Goal: Task Accomplishment & Management: Manage account settings

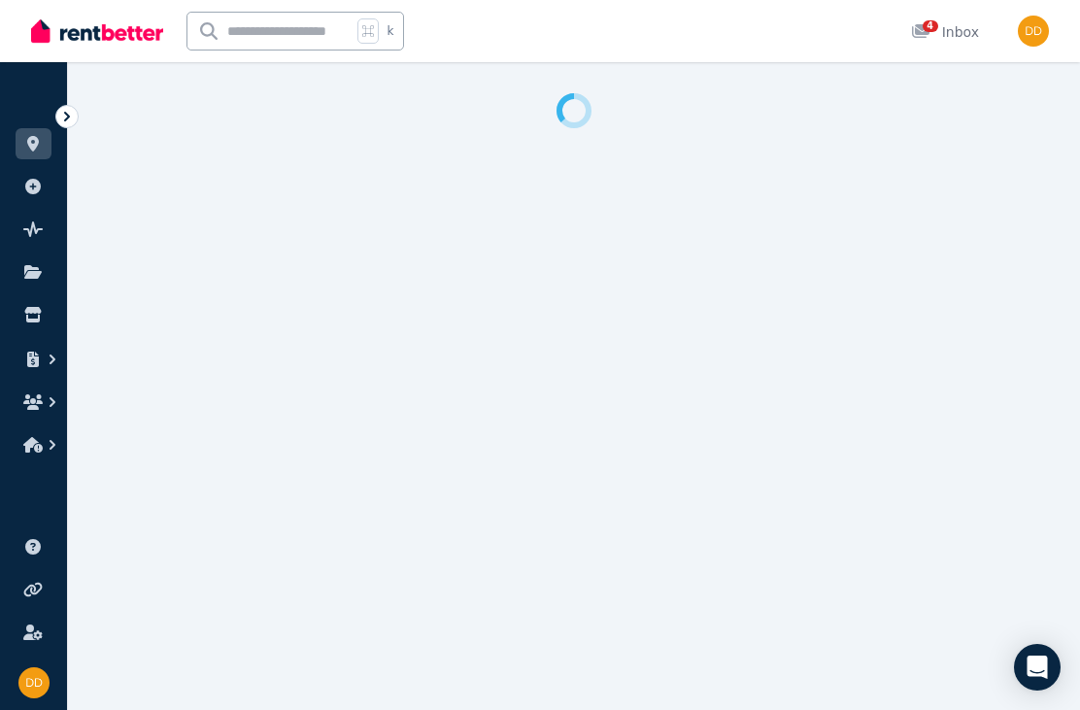
select select "**********"
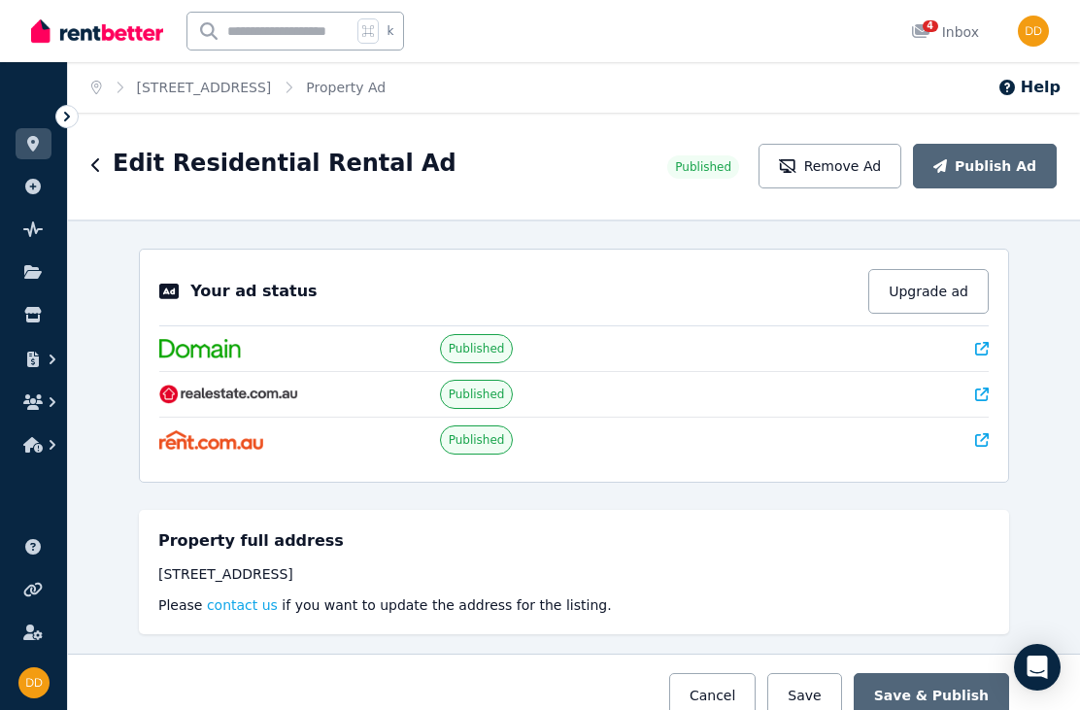
scroll to position [17, 0]
click at [259, 535] on h5 "Property full address" at bounding box center [250, 540] width 185 height 23
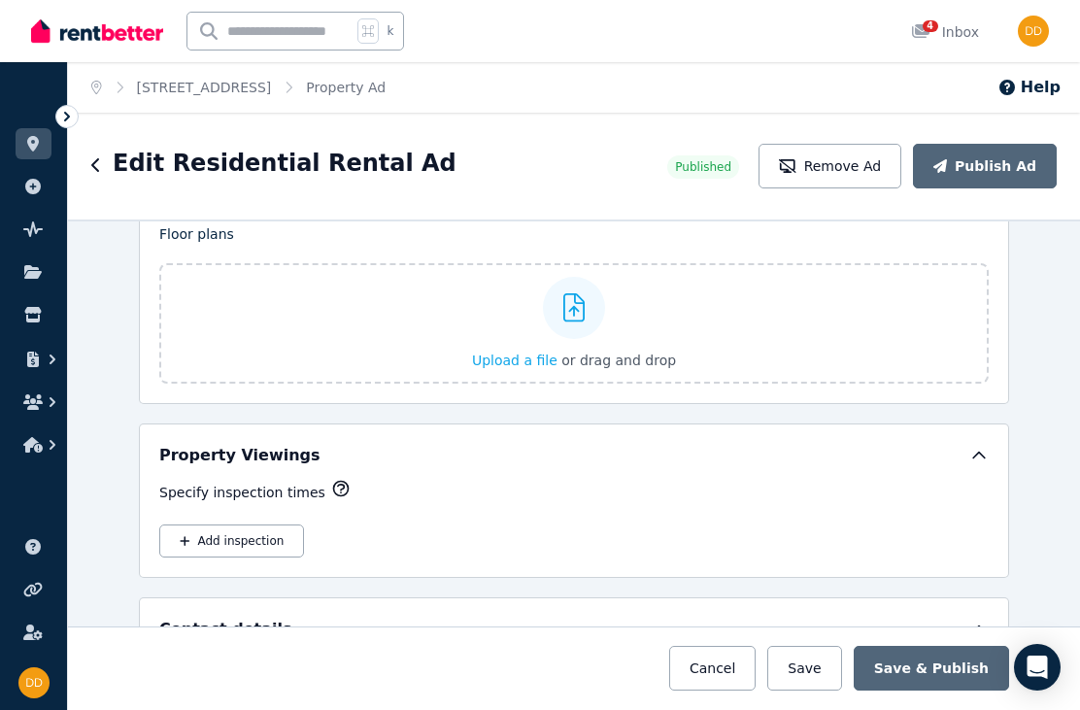
scroll to position [3028, 0]
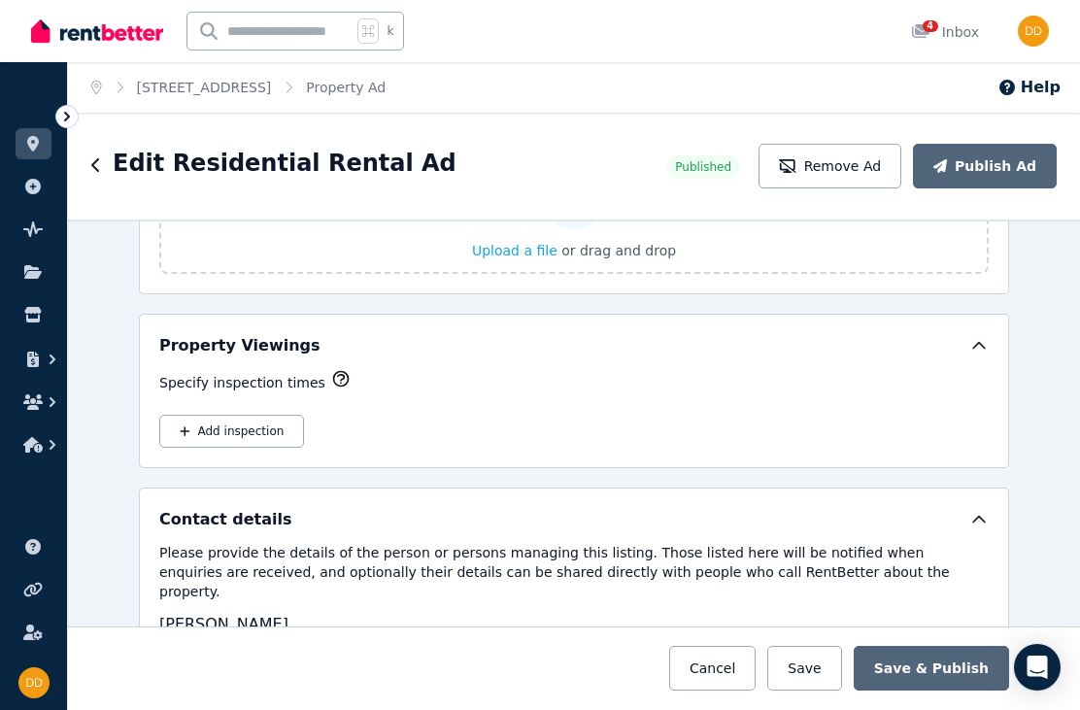
click at [252, 415] on button "Add inspection" at bounding box center [231, 431] width 145 height 33
select select "**"
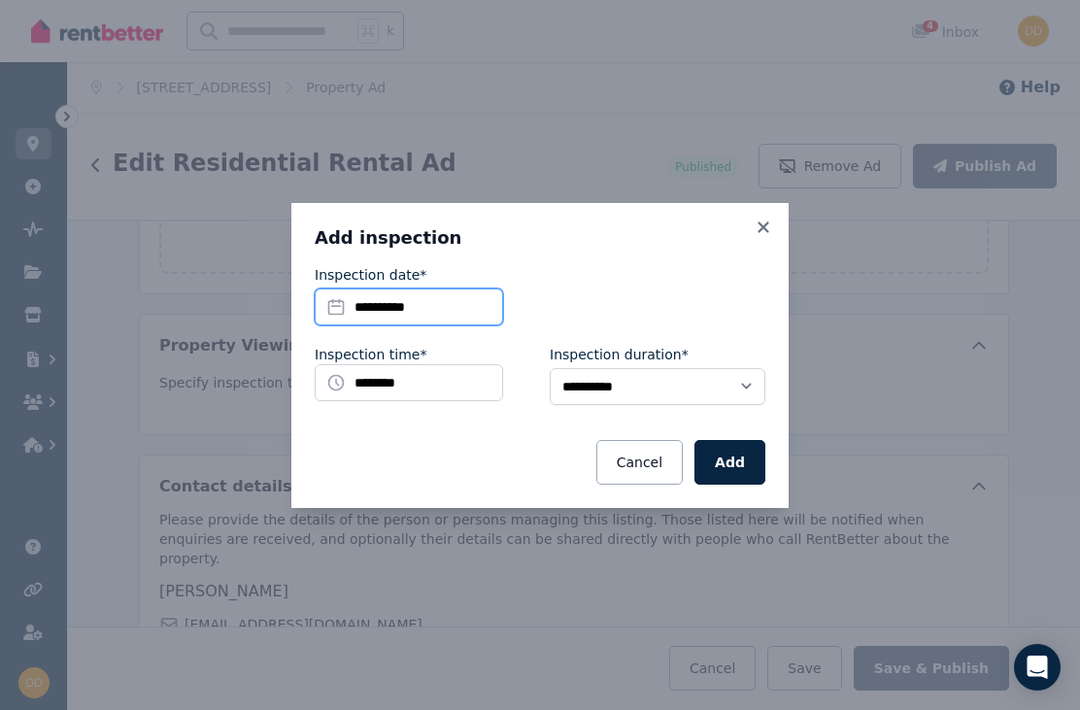
click at [390, 301] on input "**********" at bounding box center [409, 306] width 188 height 37
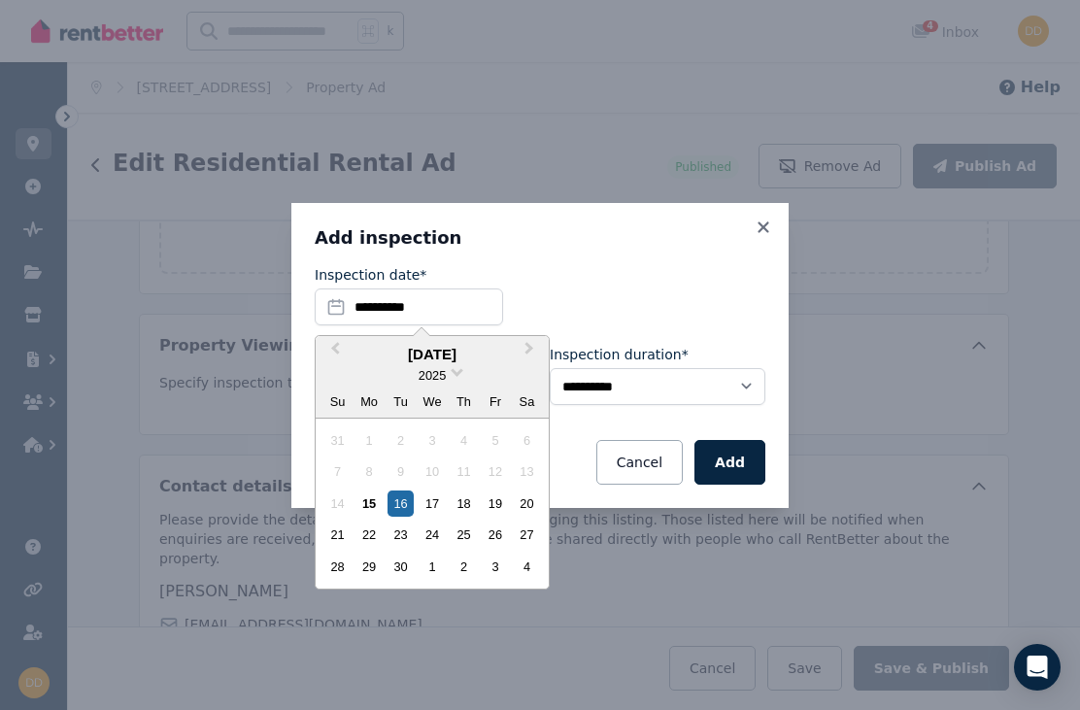
click at [471, 502] on div "18" at bounding box center [464, 503] width 26 height 26
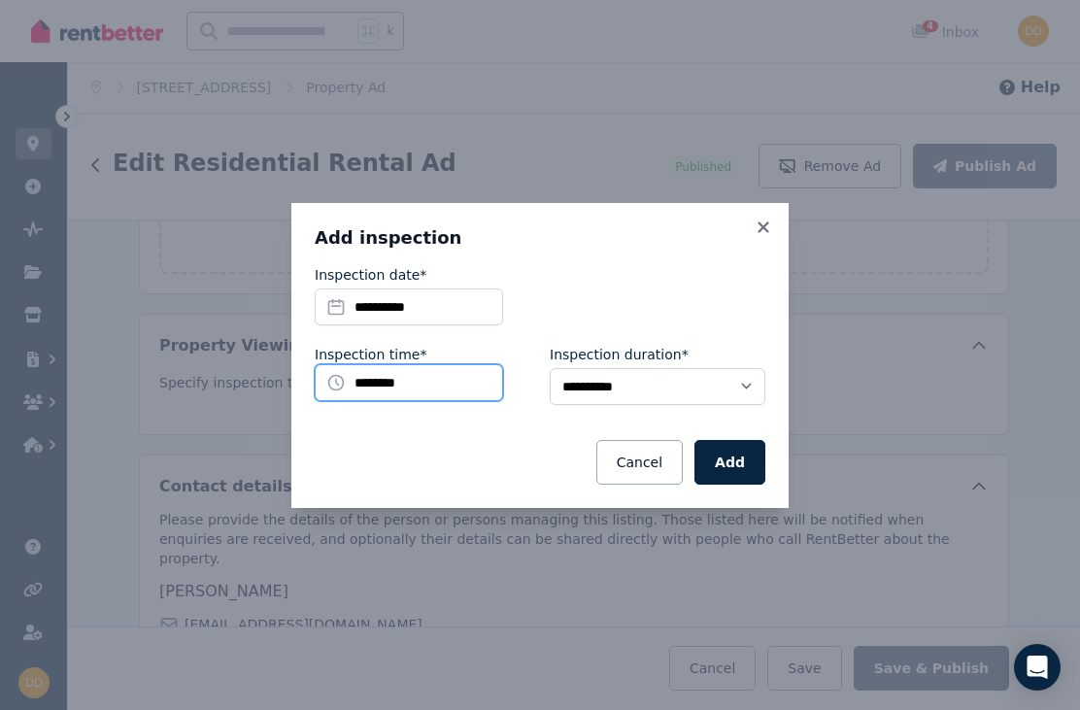
click at [404, 372] on input "********" at bounding box center [409, 382] width 188 height 37
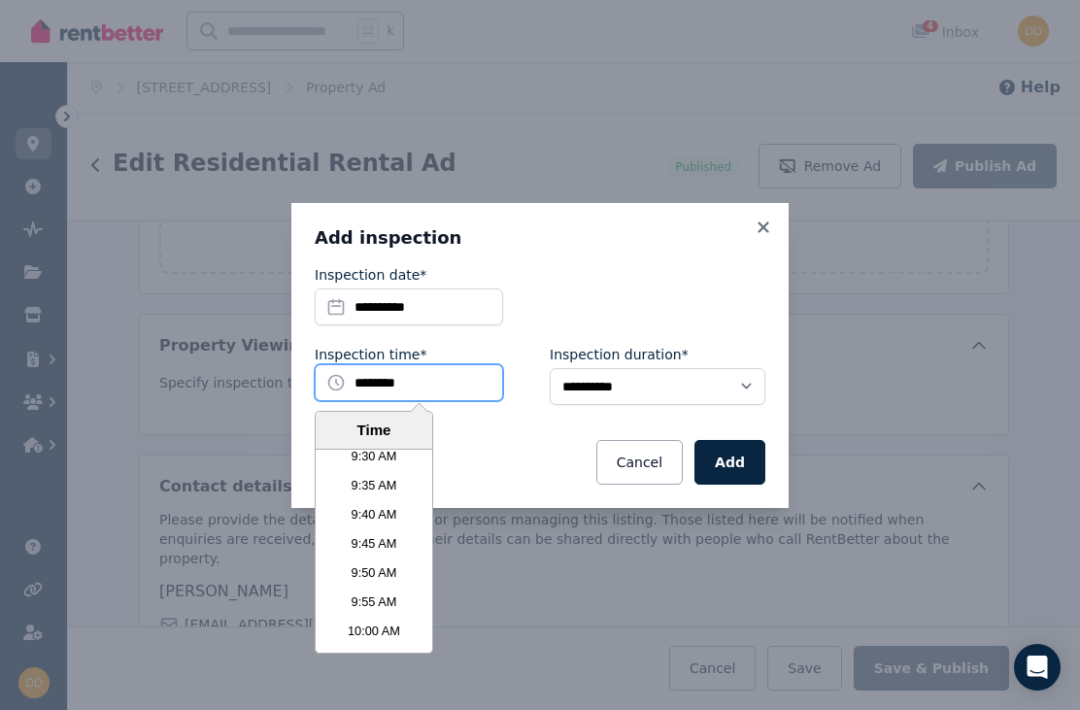
scroll to position [3328, 0]
click at [398, 540] on li "9:45 AM" at bounding box center [374, 544] width 117 height 29
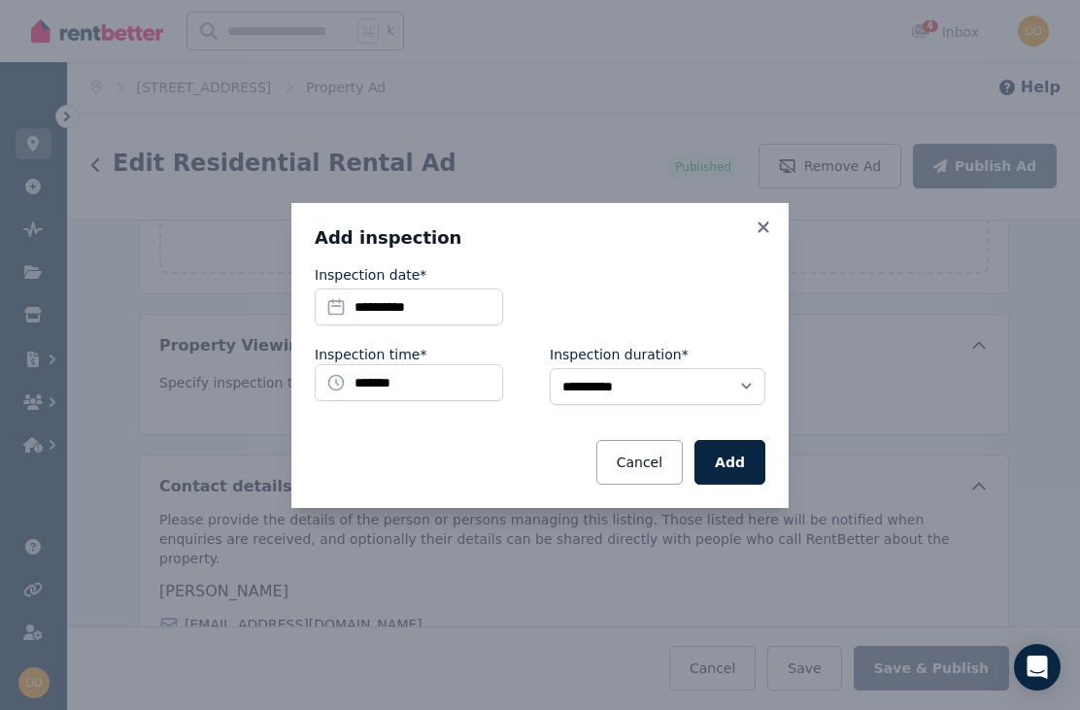
click at [733, 461] on button "Add" at bounding box center [729, 462] width 71 height 45
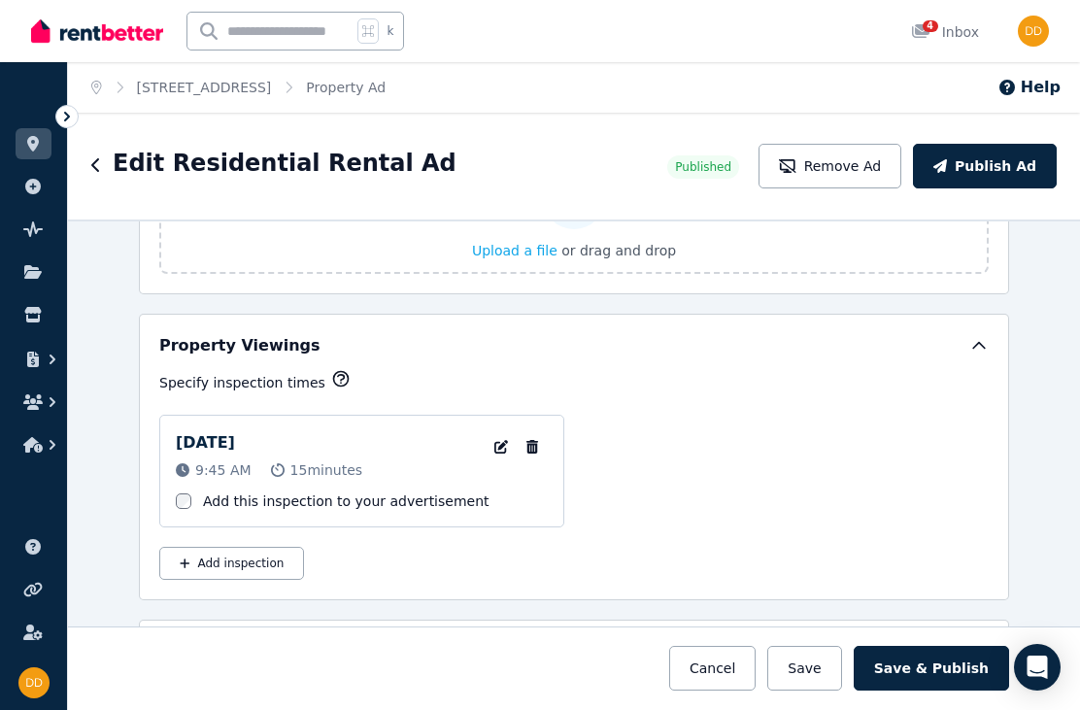
click at [215, 553] on button "Add inspection" at bounding box center [231, 563] width 145 height 33
select select "**"
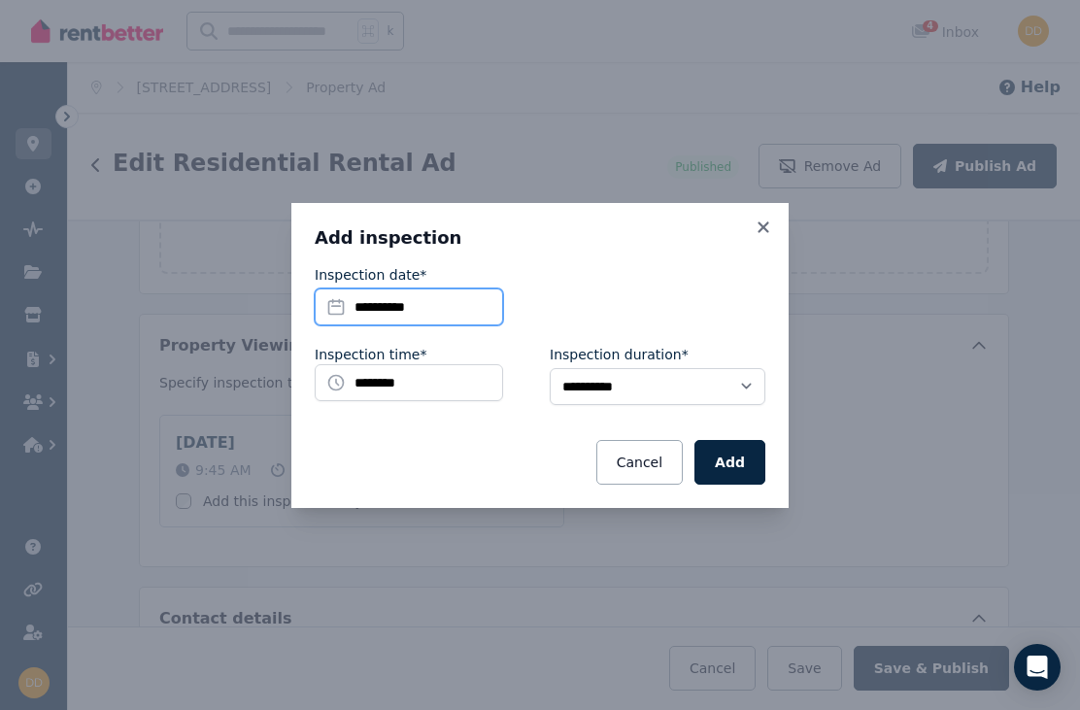
click at [345, 314] on input "**********" at bounding box center [409, 306] width 188 height 37
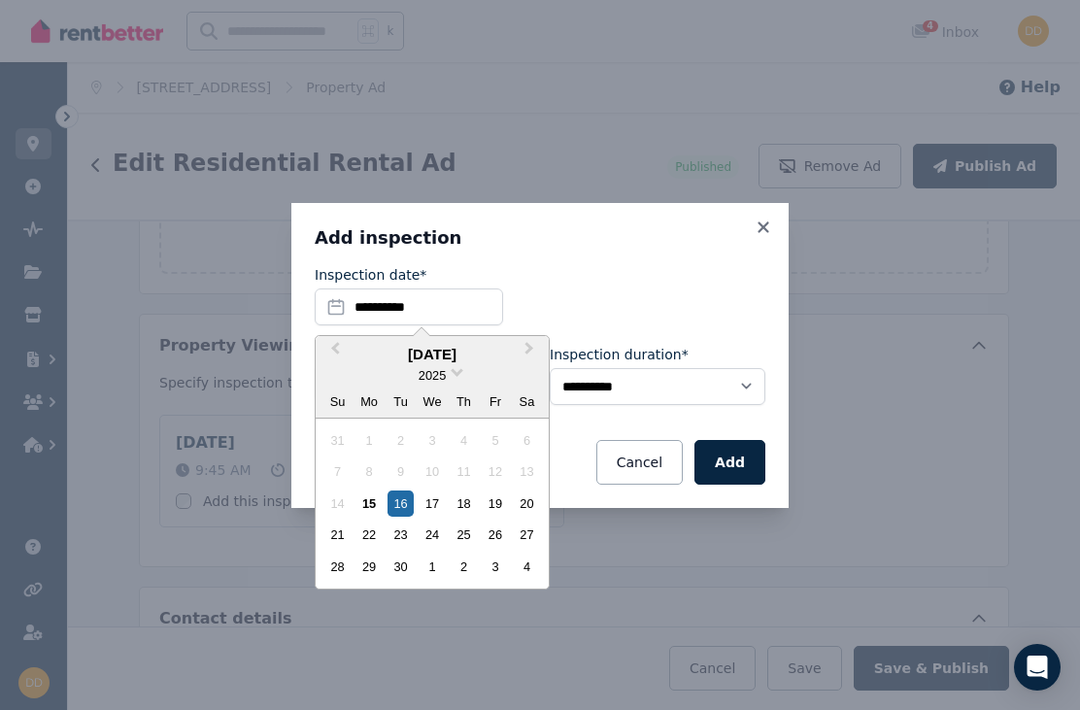
click at [535, 508] on div "20" at bounding box center [527, 503] width 26 height 26
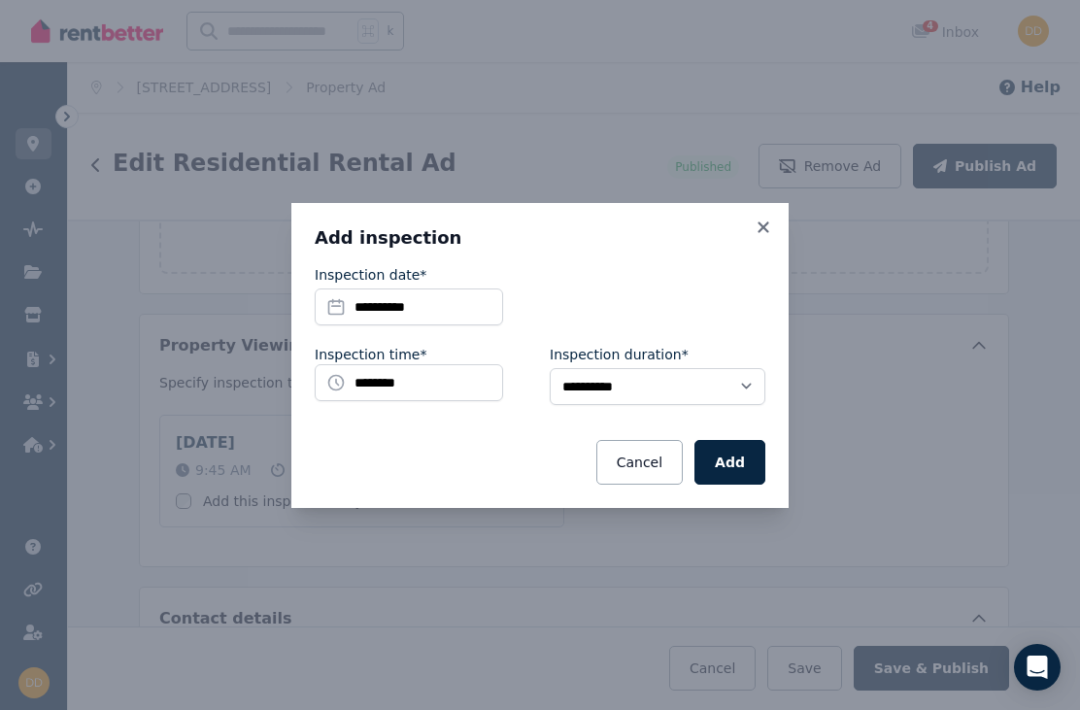
click at [735, 465] on button "Add" at bounding box center [729, 462] width 71 height 45
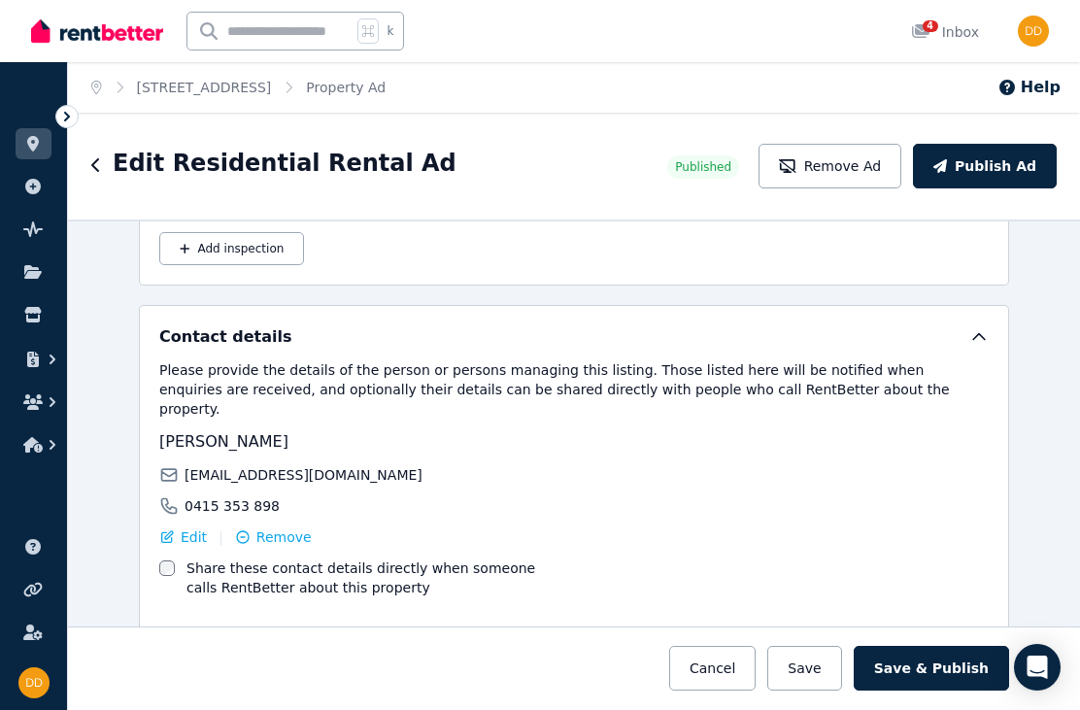
scroll to position [62, 0]
click at [934, 663] on button "Save & Publish" at bounding box center [931, 668] width 155 height 45
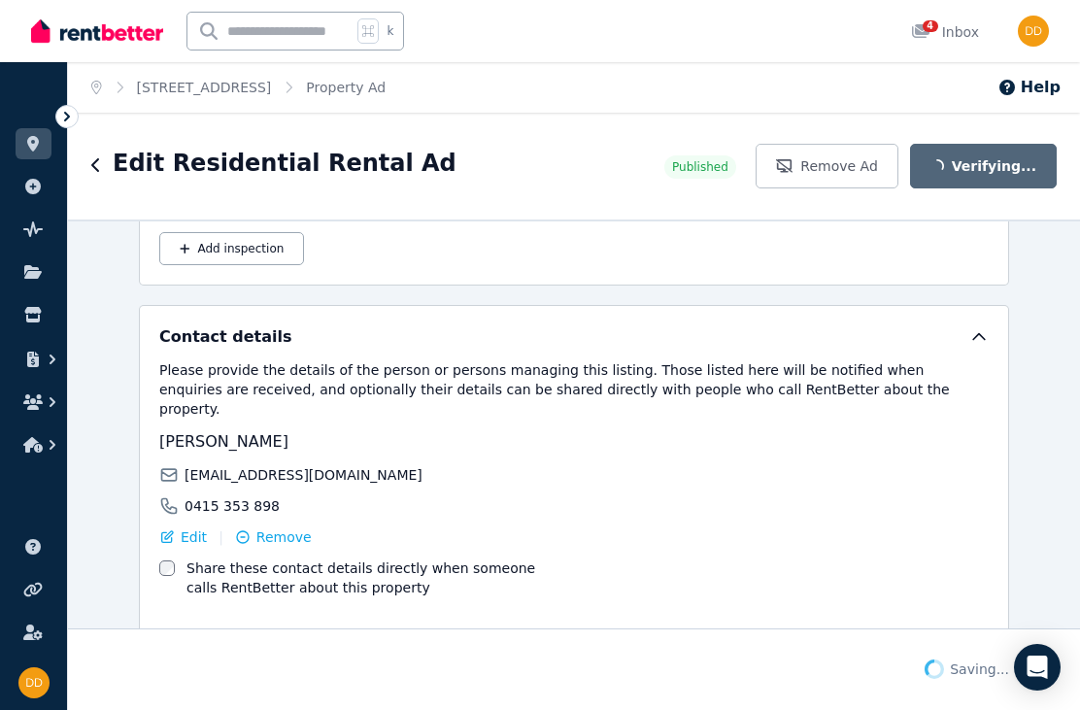
scroll to position [3340, 0]
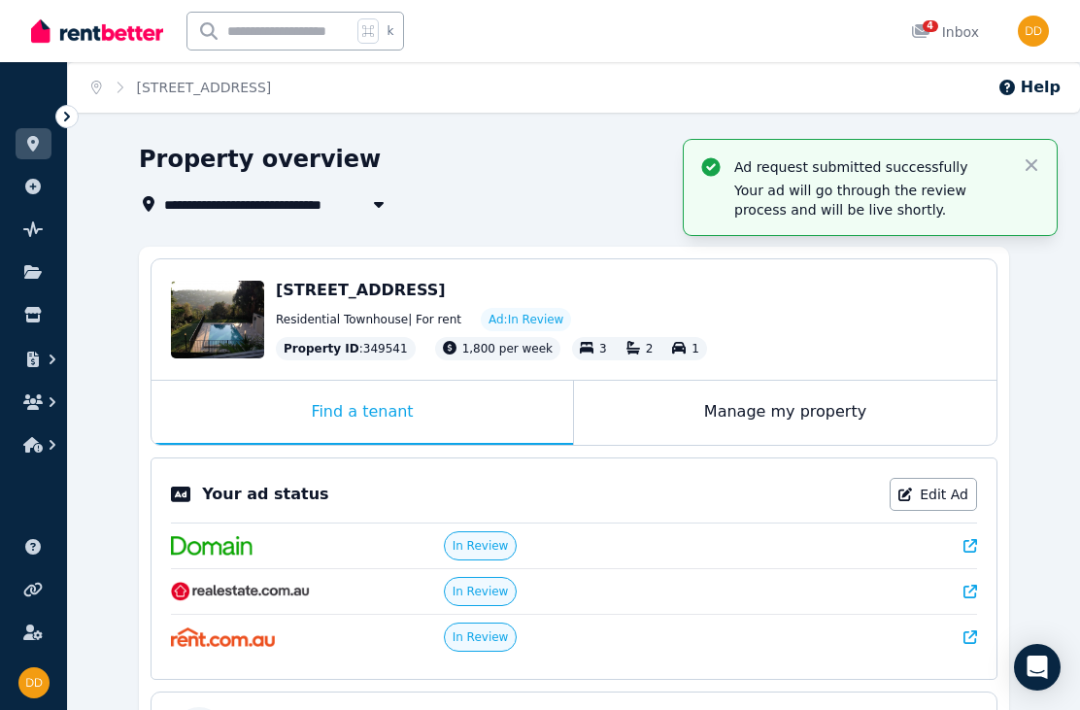
click at [921, 100] on div "Home [STREET_ADDRESS]" at bounding box center [574, 87] width 1012 height 50
click at [931, 94] on div "Home [STREET_ADDRESS]" at bounding box center [574, 87] width 1012 height 50
click at [933, 99] on div "Home [STREET_ADDRESS]" at bounding box center [574, 87] width 1012 height 50
click at [935, 20] on span "4" at bounding box center [930, 26] width 16 height 12
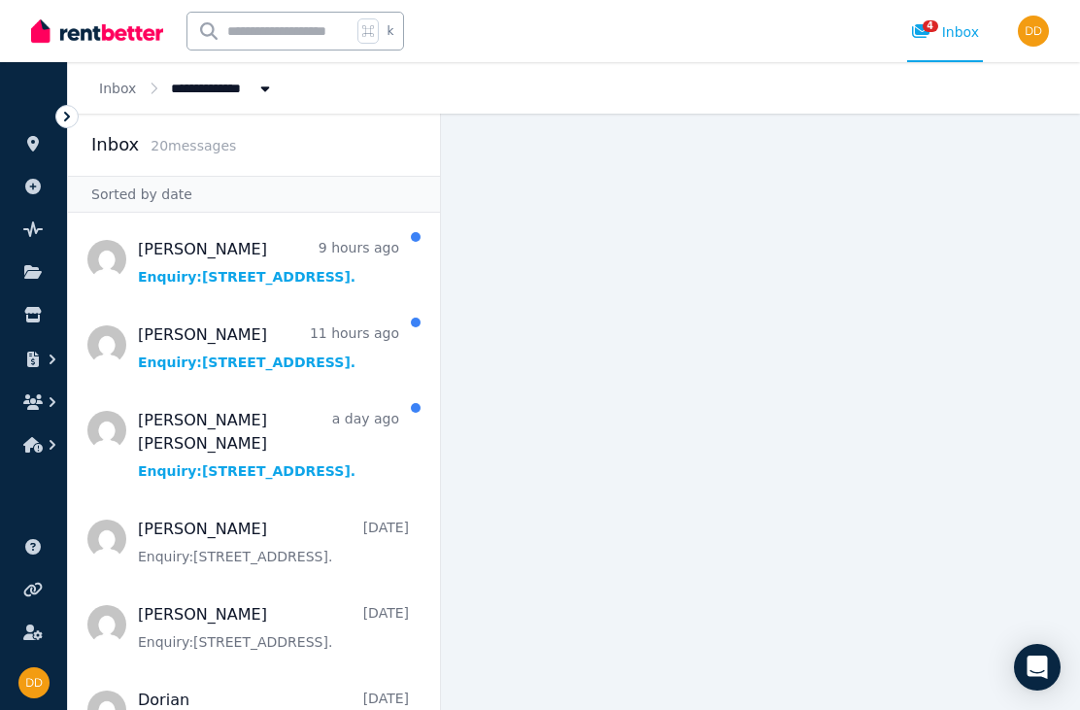
click at [256, 435] on span "Message list" at bounding box center [254, 441] width 372 height 101
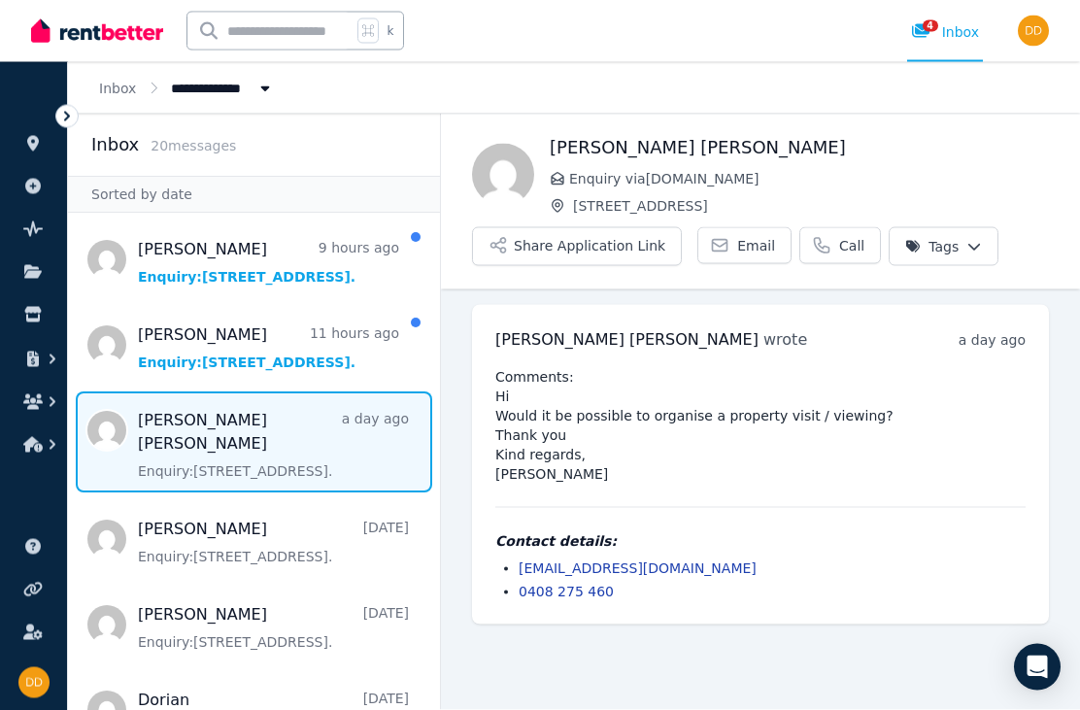
scroll to position [62, 0]
click at [325, 306] on span "Message list" at bounding box center [254, 345] width 372 height 78
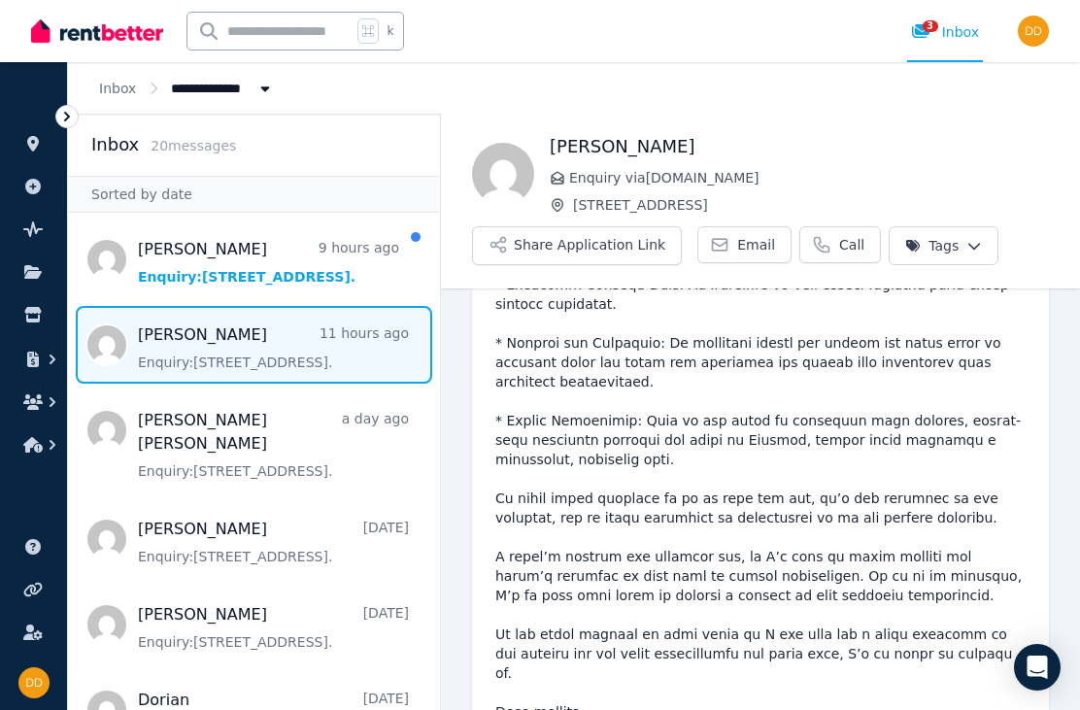
scroll to position [811, 0]
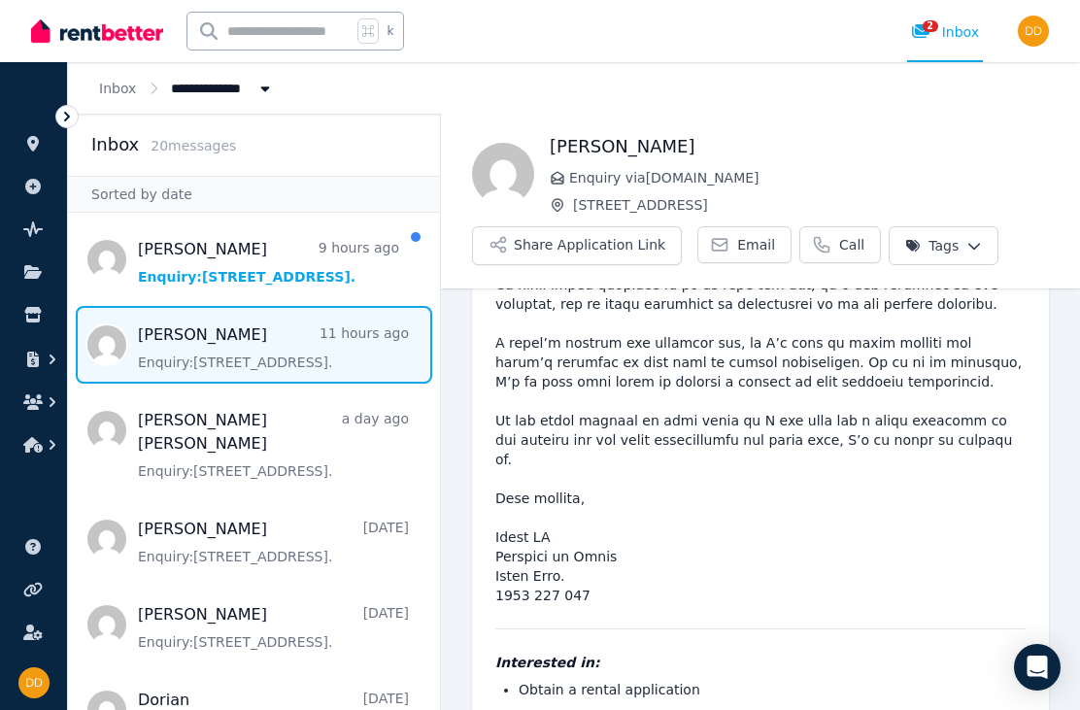
click at [322, 220] on span "Message list" at bounding box center [254, 259] width 372 height 78
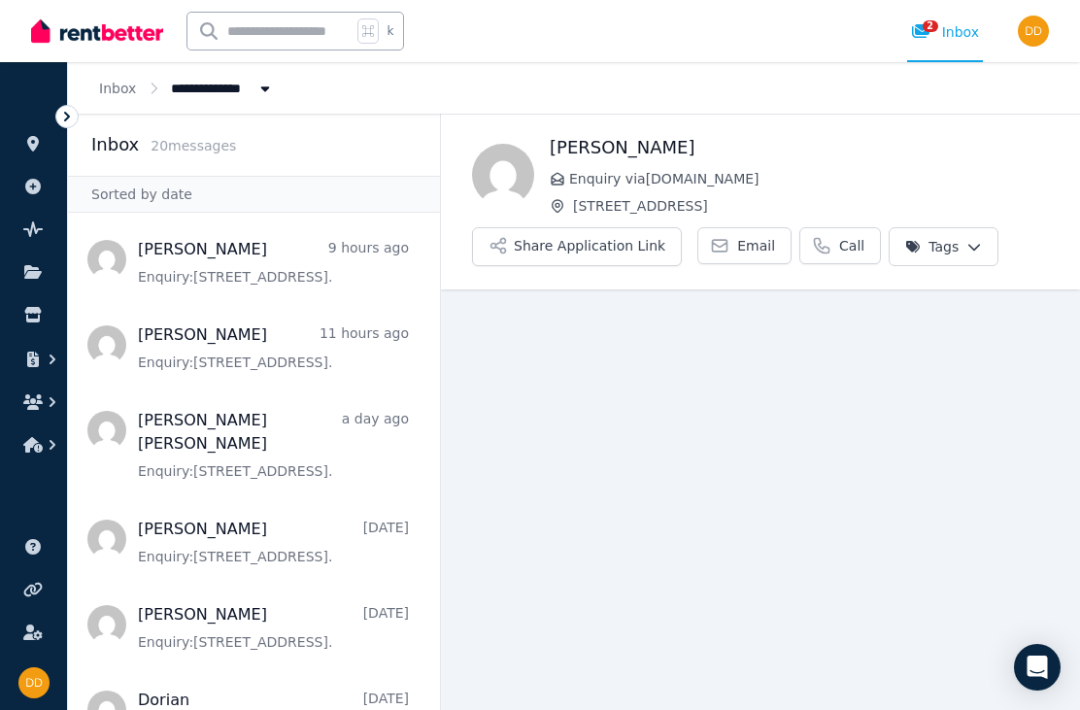
scroll to position [62, 0]
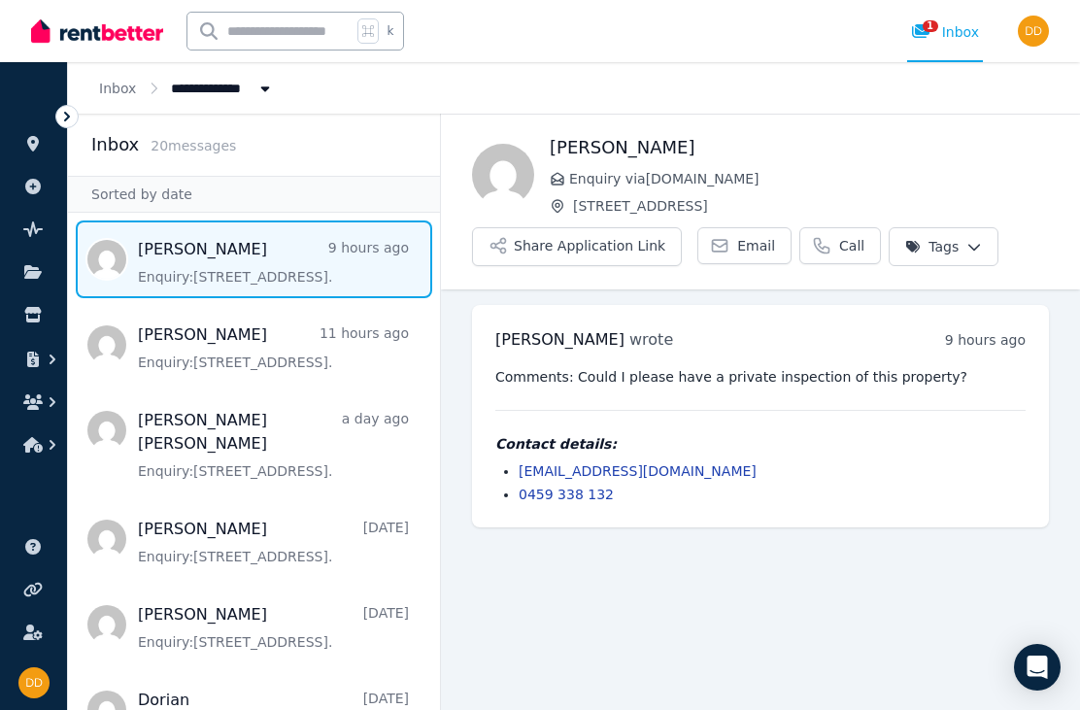
click at [148, 306] on span "Message list" at bounding box center [254, 345] width 372 height 78
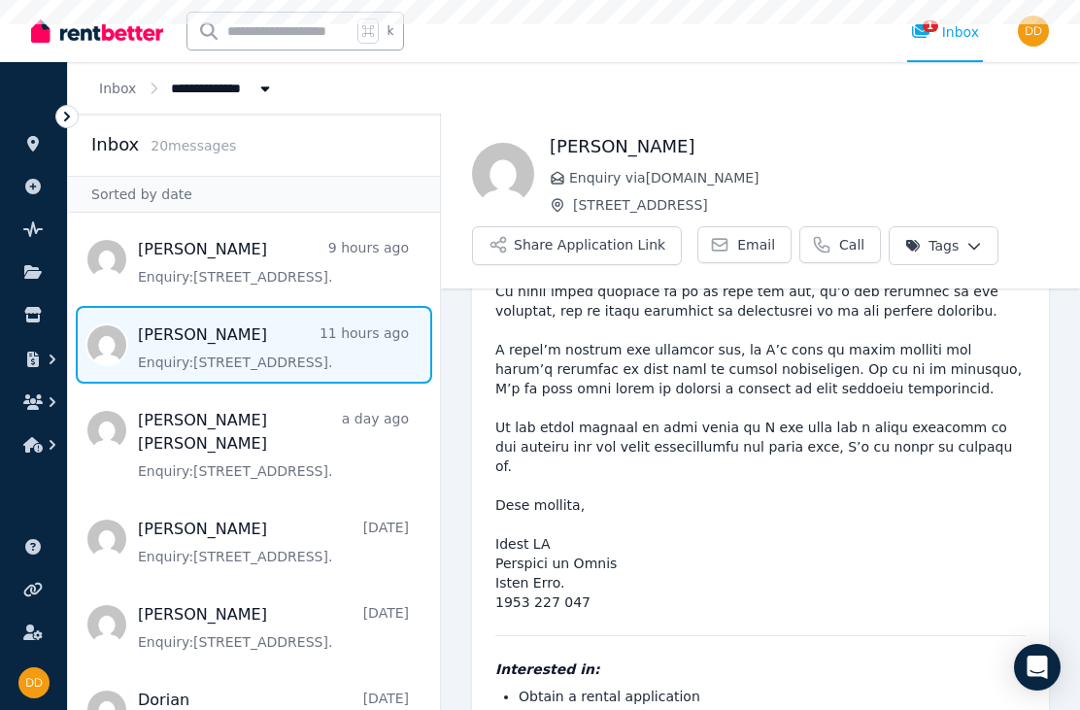
scroll to position [811, 0]
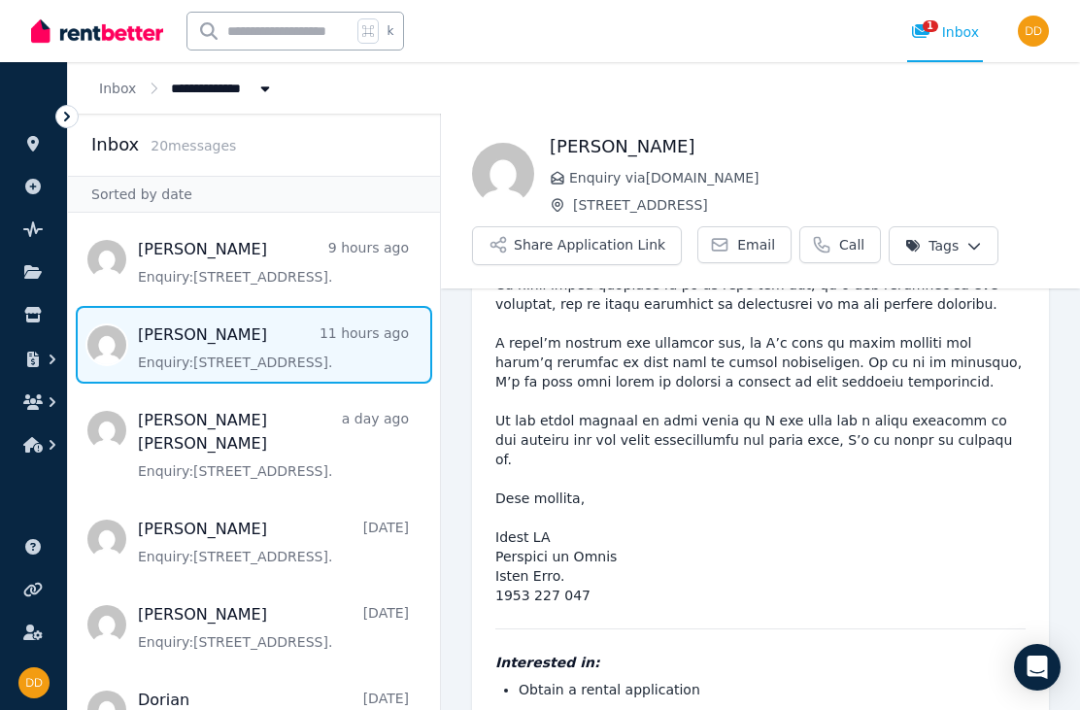
click at [164, 391] on span "Message list" at bounding box center [254, 441] width 372 height 101
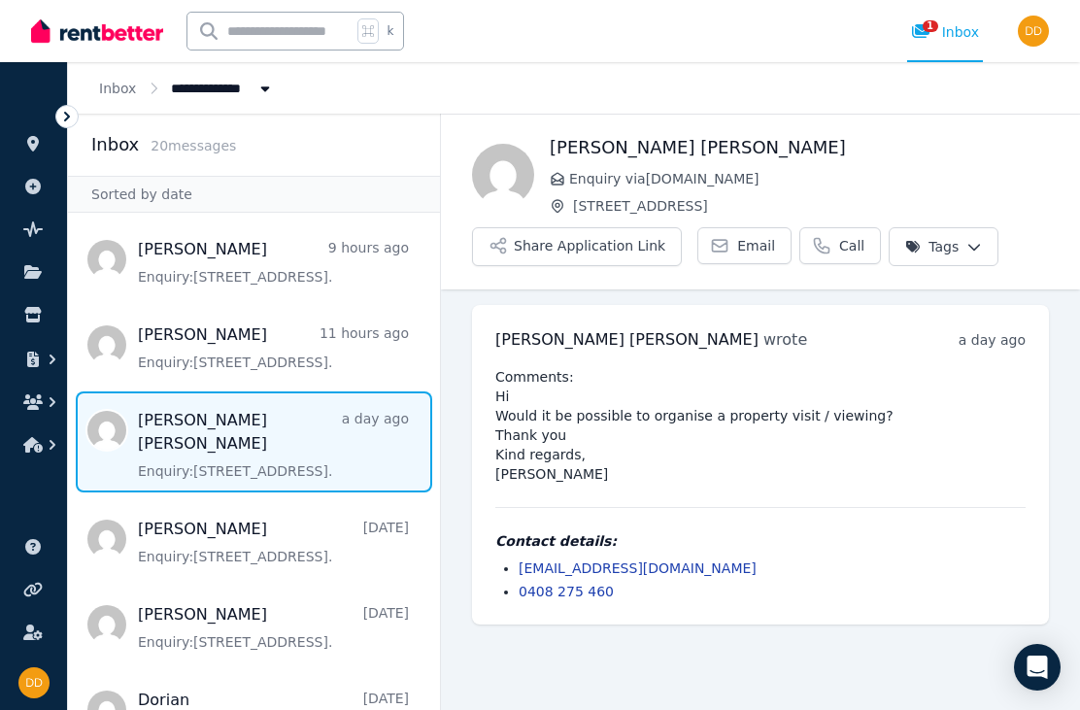
click at [175, 500] on span "Message list" at bounding box center [254, 539] width 372 height 78
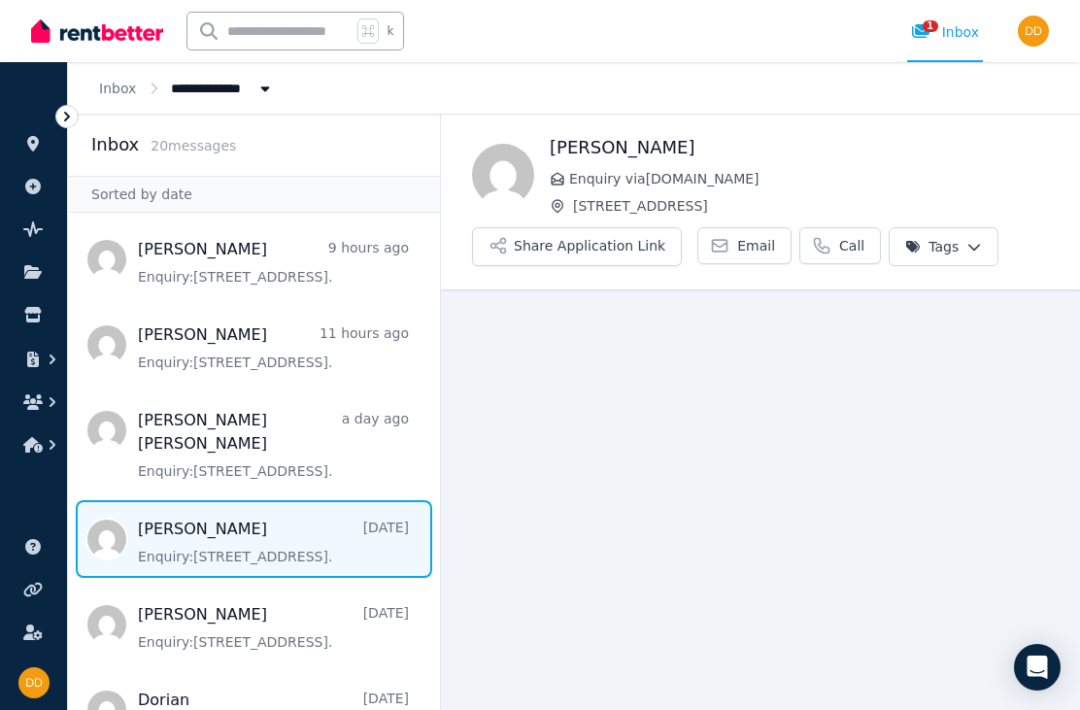
click at [172, 608] on span "Message list" at bounding box center [254, 625] width 372 height 78
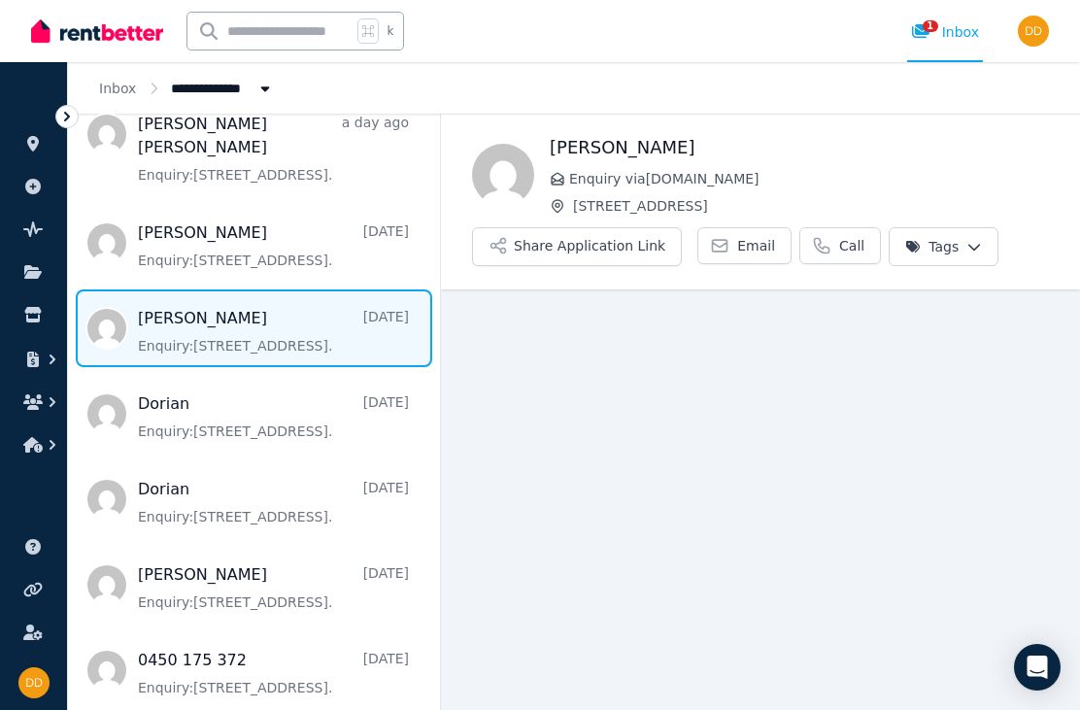
scroll to position [301, 0]
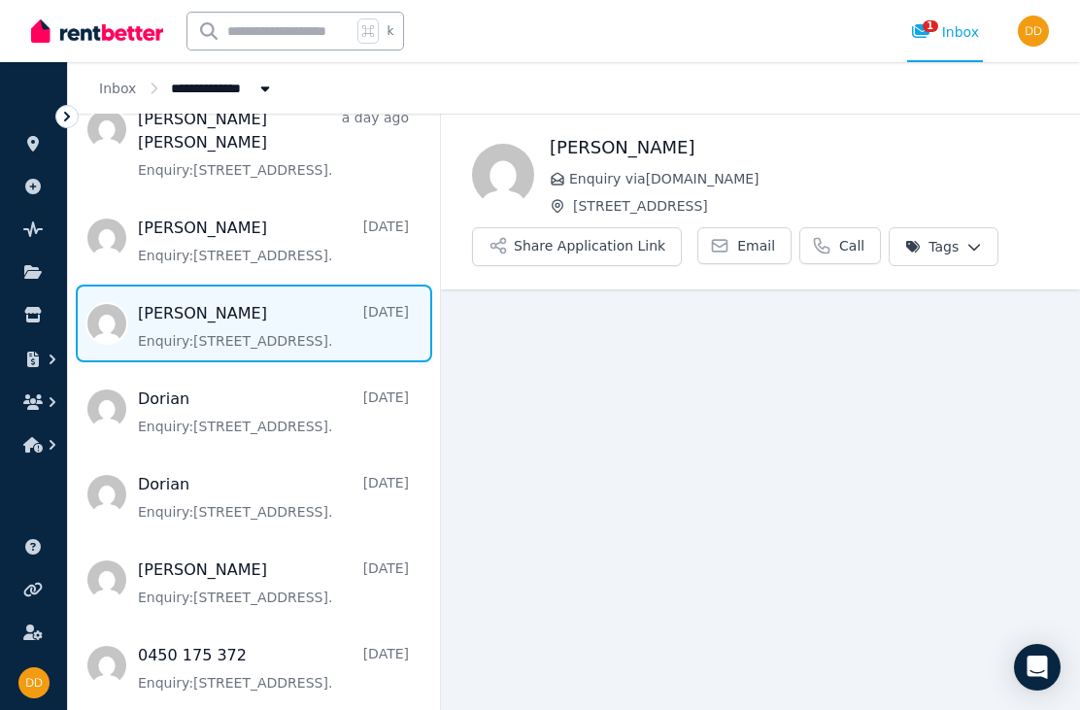
click at [163, 389] on span "Message list" at bounding box center [254, 409] width 372 height 78
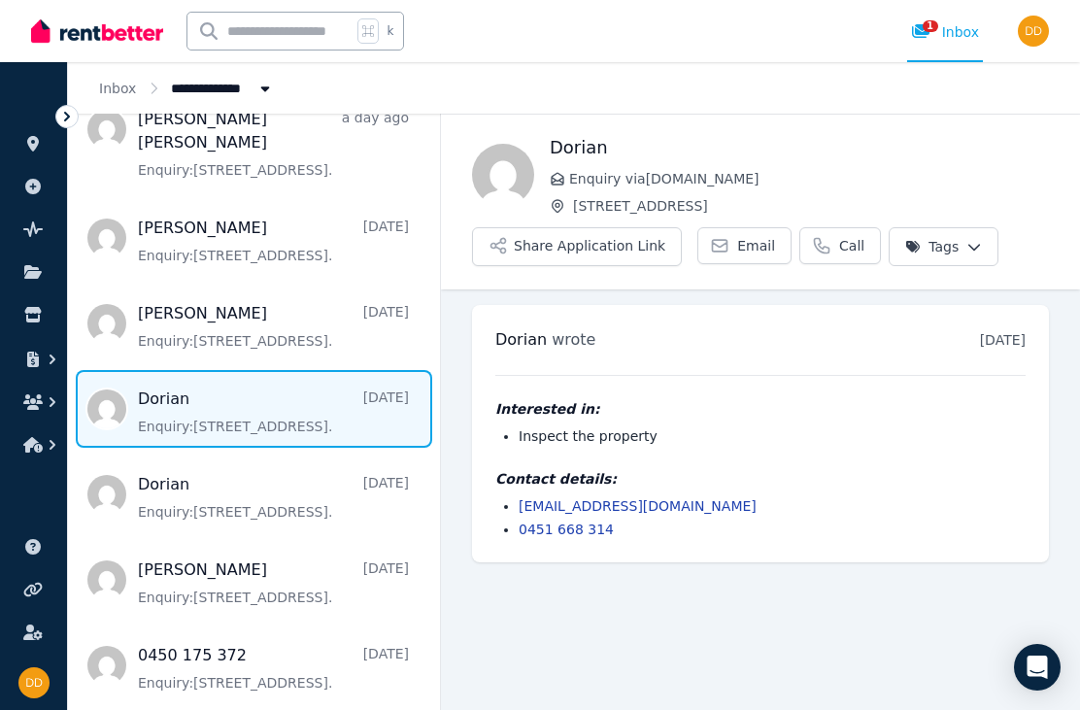
scroll to position [62, 0]
click at [151, 285] on span "Message list" at bounding box center [254, 324] width 372 height 78
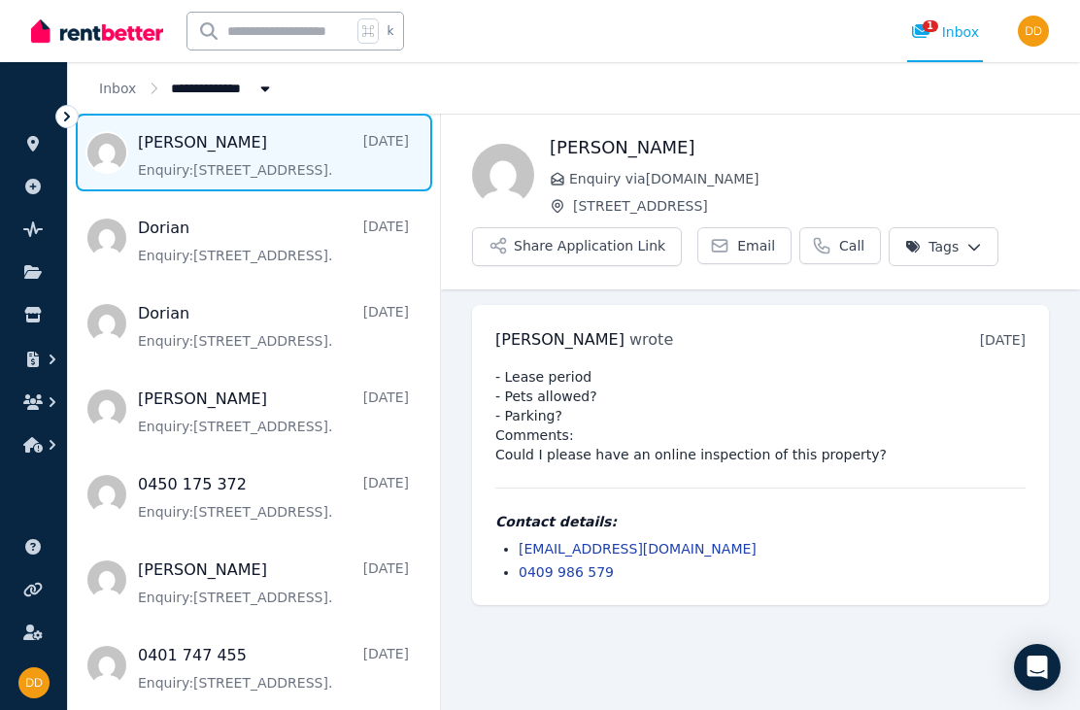
scroll to position [472, 0]
click at [150, 370] on span "Message list" at bounding box center [254, 409] width 372 height 78
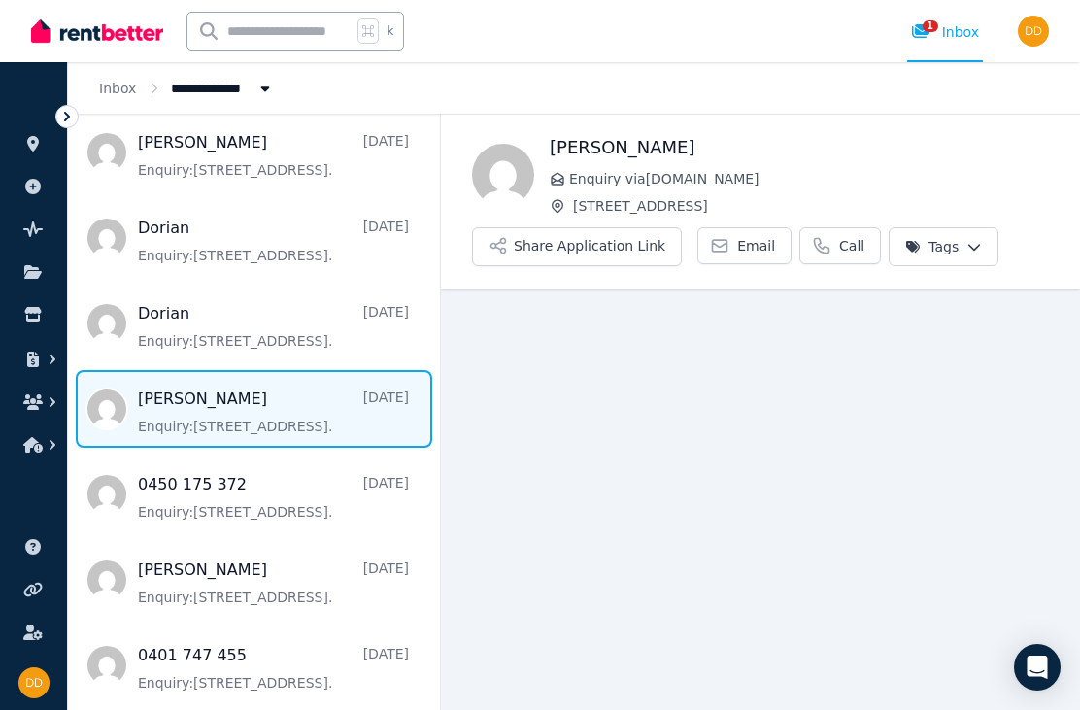
click at [143, 469] on span "Message list" at bounding box center [254, 494] width 372 height 78
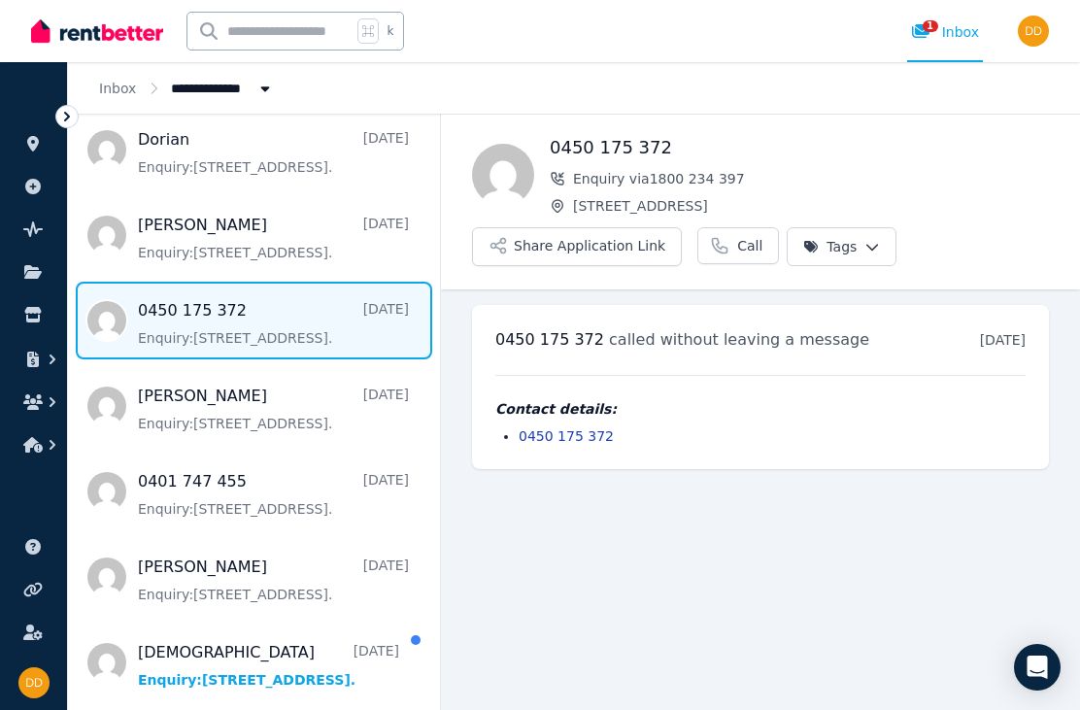
scroll to position [62, 0]
click at [136, 367] on span "Message list" at bounding box center [254, 406] width 372 height 78
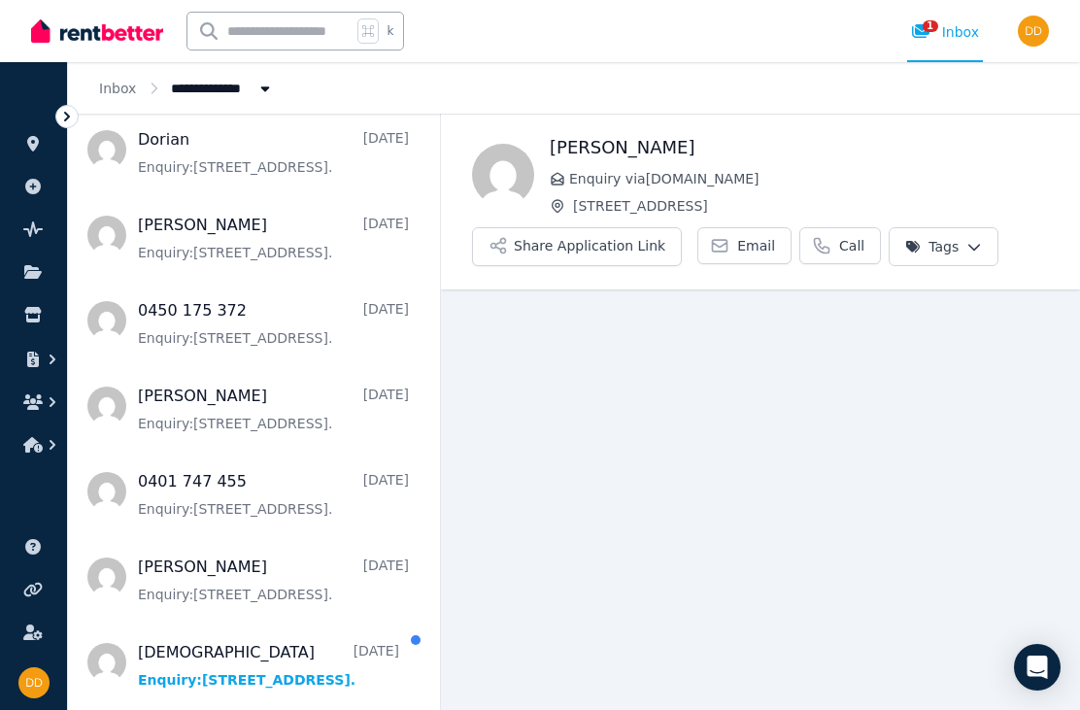
scroll to position [62, 0]
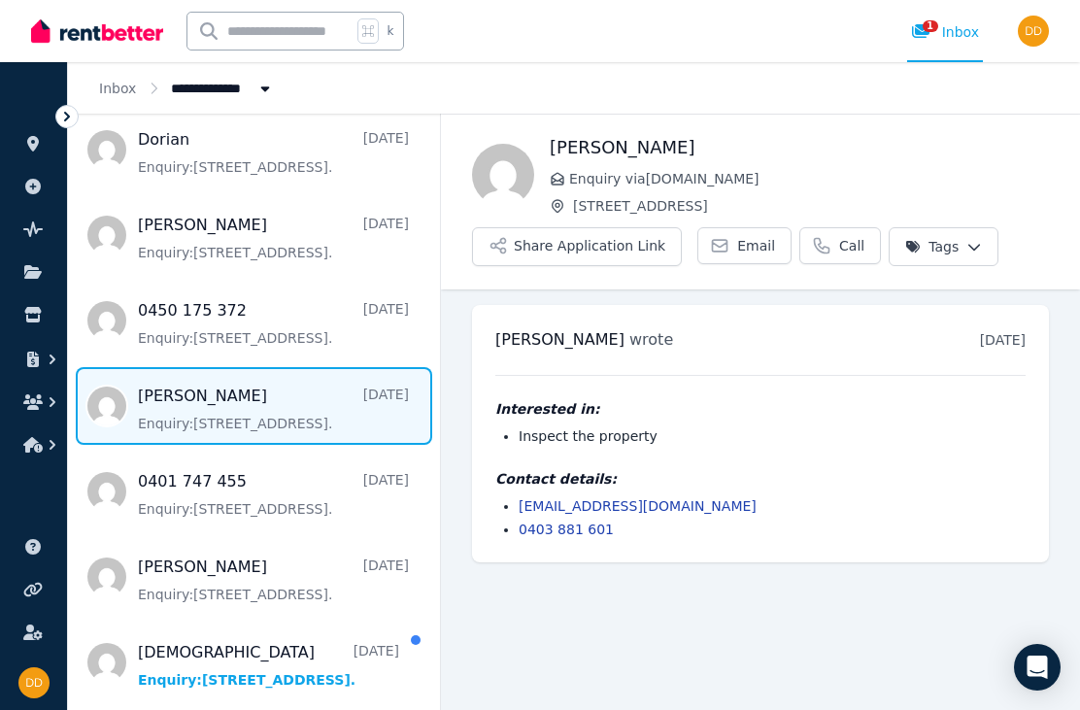
click at [156, 452] on span "Message list" at bounding box center [254, 491] width 372 height 78
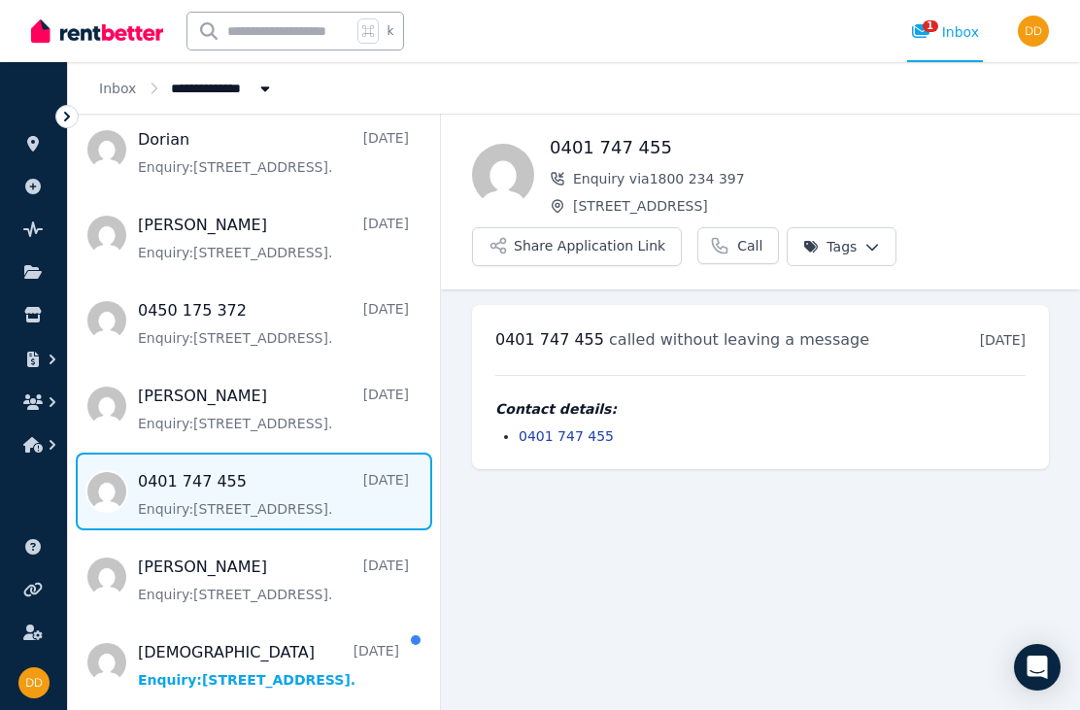
scroll to position [62, 0]
